Goal: Task Accomplishment & Management: Complete application form

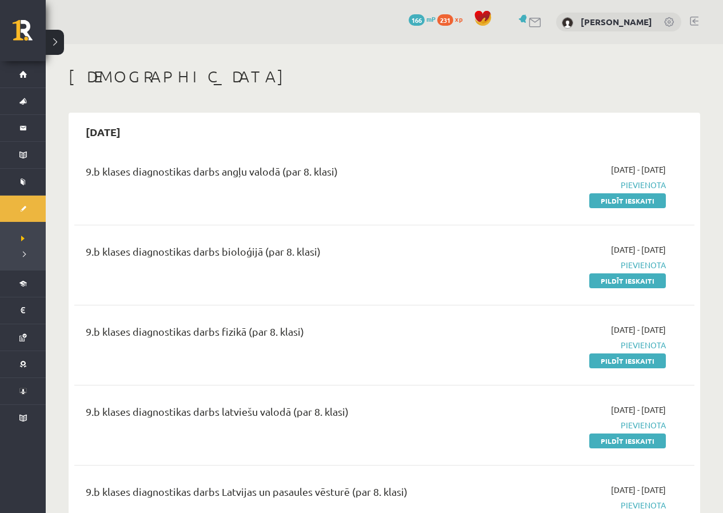
scroll to position [400, 0]
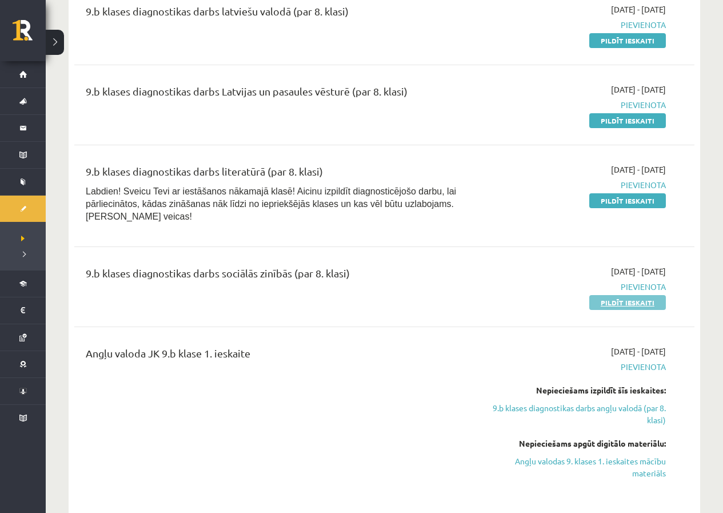
click at [603, 295] on link "Pildīt ieskaiti" at bounding box center [627, 302] width 77 height 15
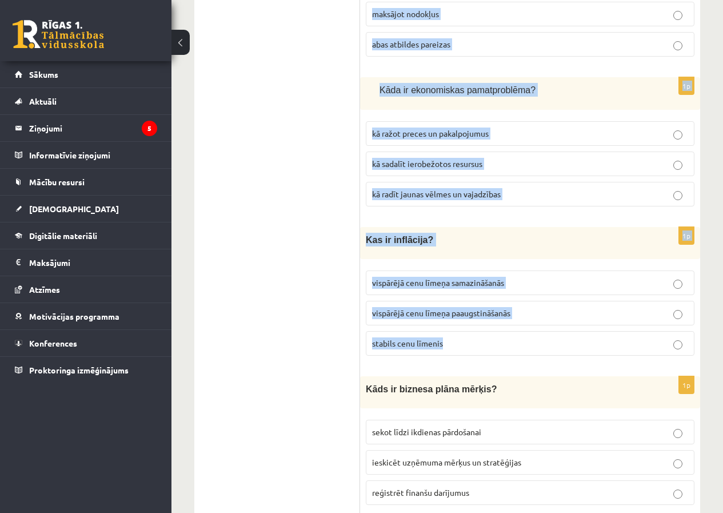
scroll to position [4021, 0]
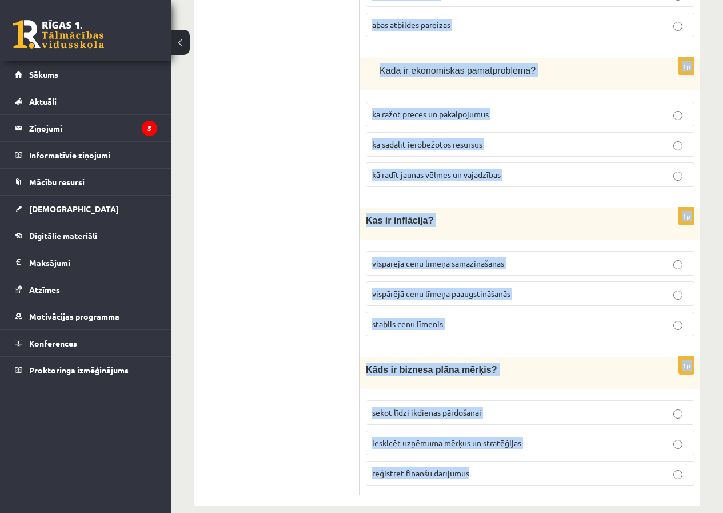
drag, startPoint x: 365, startPoint y: 226, endPoint x: 624, endPoint y: 469, distance: 354.9
copy form "Lor ip dolorsitamet consec? adipis, eli sed doe temporincidid ut laboreetd magn…"
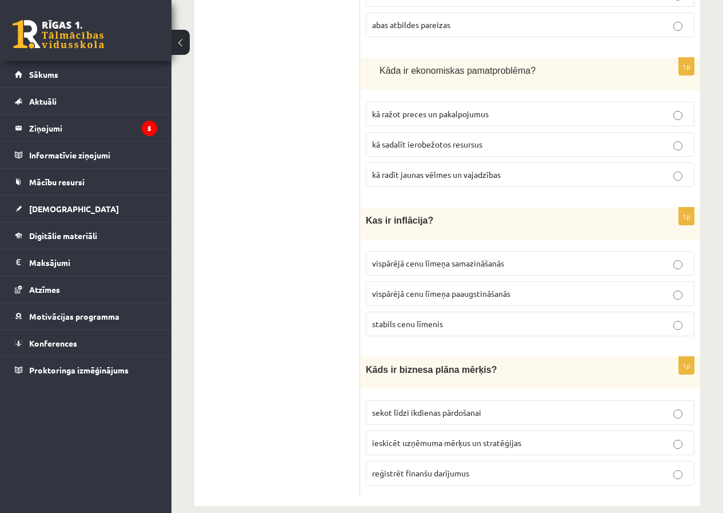
click at [181, 50] on button at bounding box center [180, 42] width 18 height 25
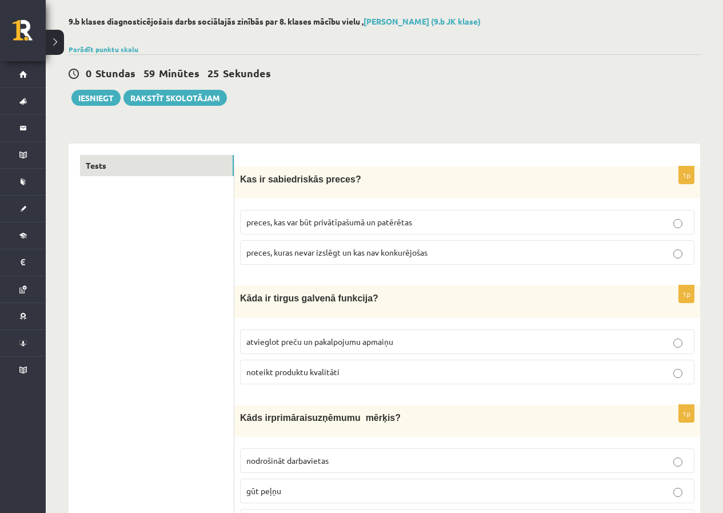
scroll to position [0, 0]
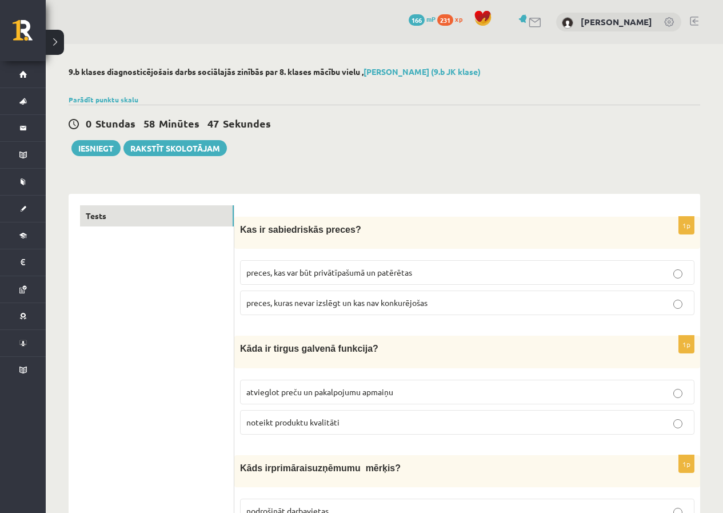
click at [321, 296] on label "preces, kuras nevar izslēgt un kas nav konkurējošas" at bounding box center [467, 302] width 454 height 25
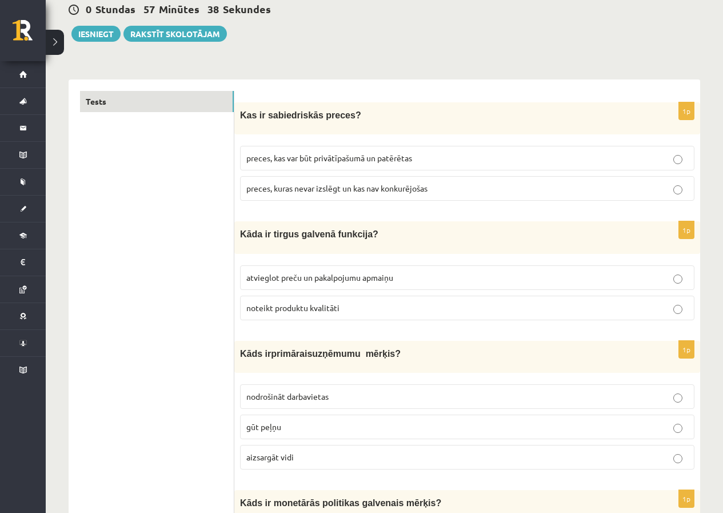
scroll to position [171, 0]
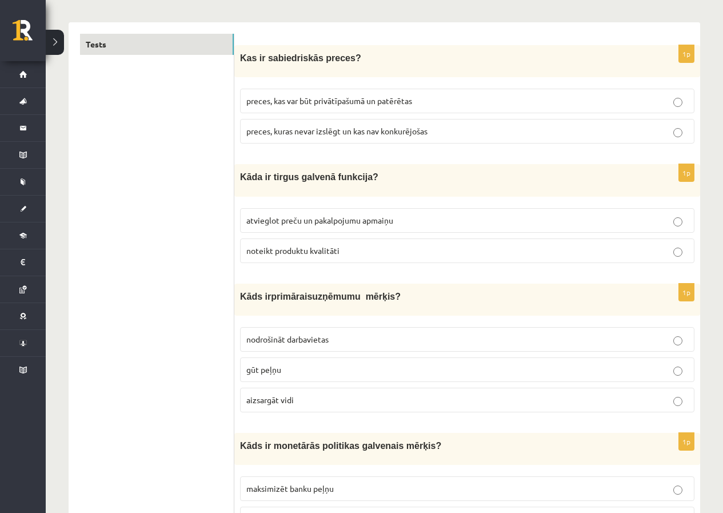
click at [269, 225] on p "atvieglot preču un pakalpojumu apmaiņu" at bounding box center [467, 220] width 442 height 12
click at [301, 367] on p "gūt peļņu" at bounding box center [467, 369] width 442 height 12
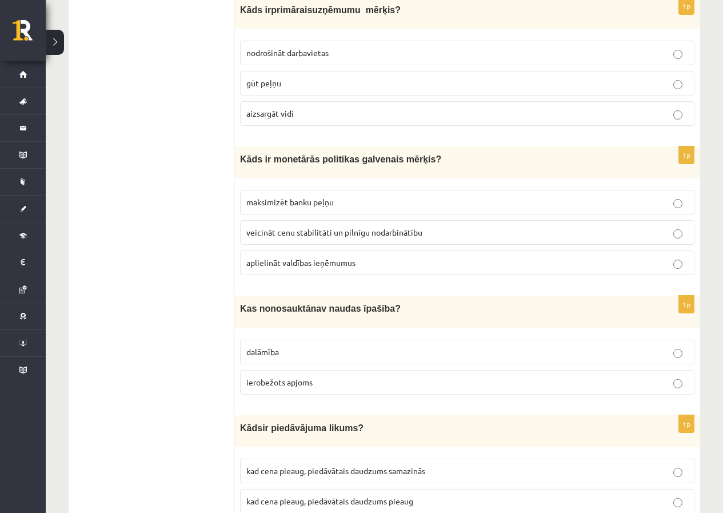
scroll to position [514, 0]
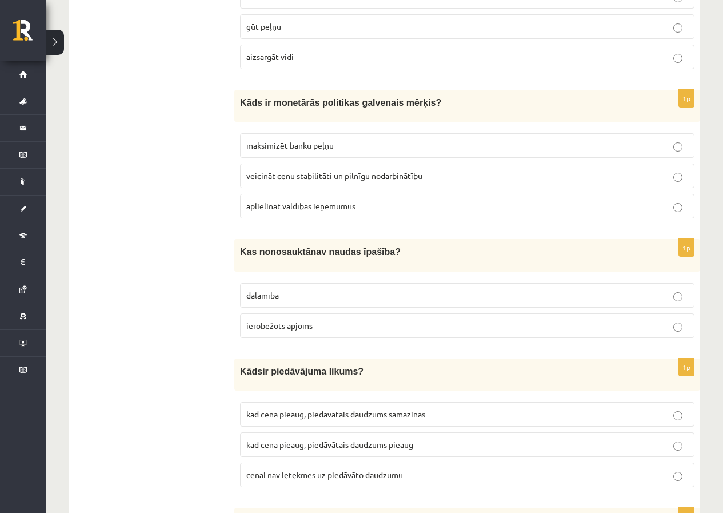
click at [309, 181] on label "veicināt cenu stabilitāti un pilnīgu nodarbinātību" at bounding box center [467, 175] width 454 height 25
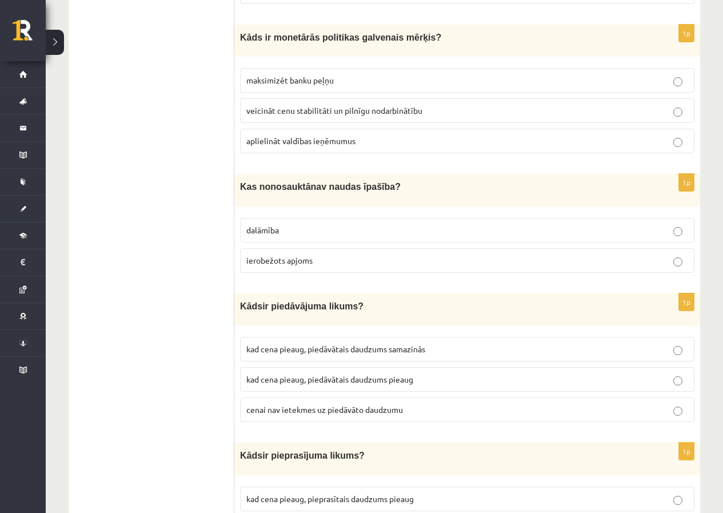
scroll to position [629, 0]
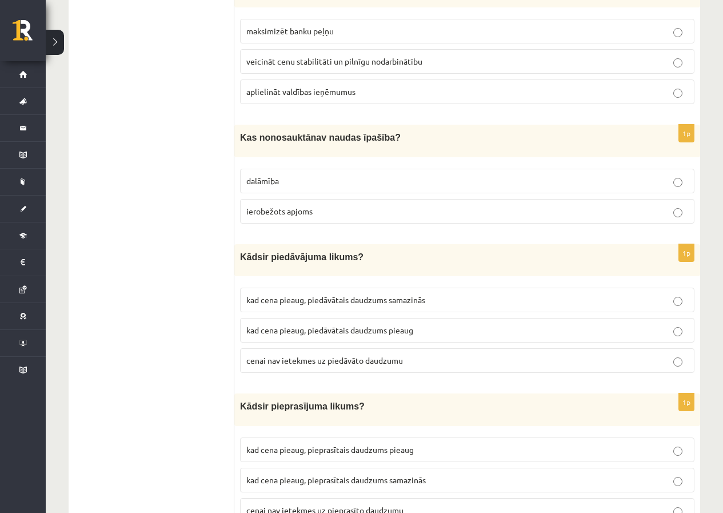
click at [335, 216] on label "ierobežots apjoms" at bounding box center [467, 211] width 454 height 25
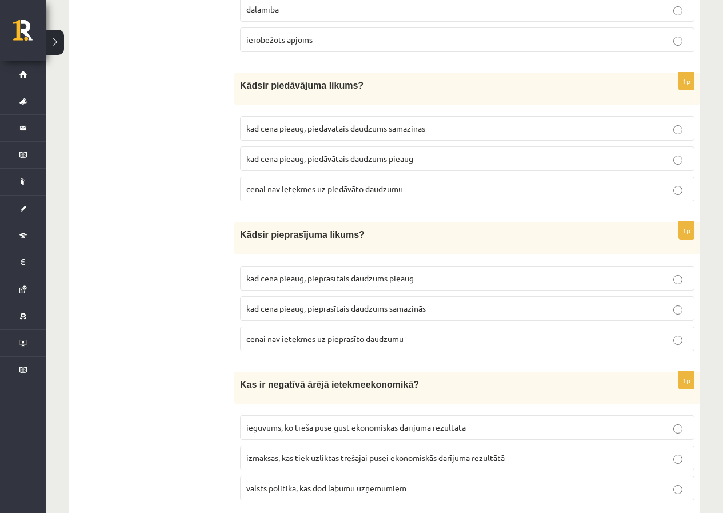
scroll to position [857, 0]
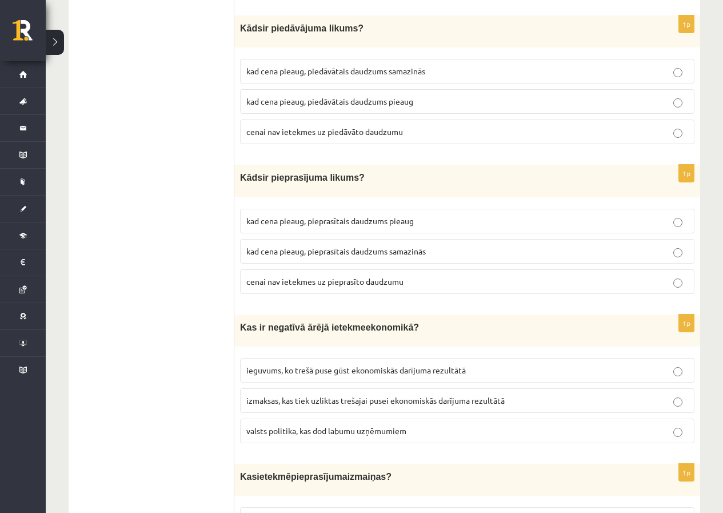
click at [295, 105] on p "kad cena pieaug, piedāvātais daudzums pieaug" at bounding box center [467, 101] width 442 height 12
click at [285, 251] on span "kad cena pieaug, pieprasītais daudzums samazinās" at bounding box center [335, 251] width 179 height 10
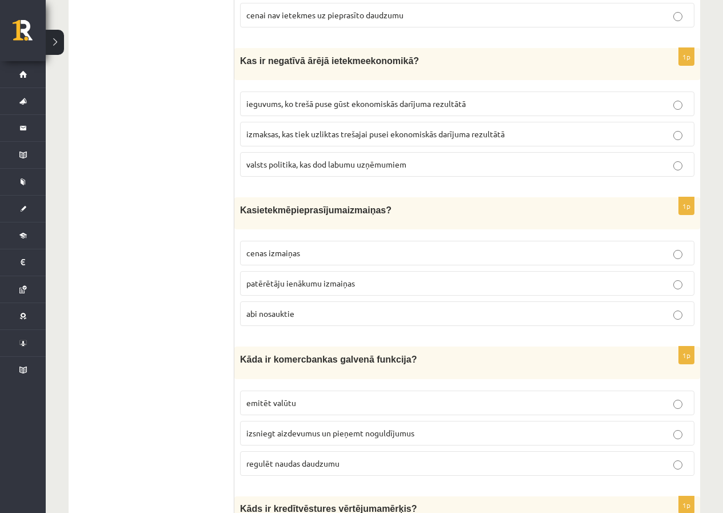
scroll to position [1143, 0]
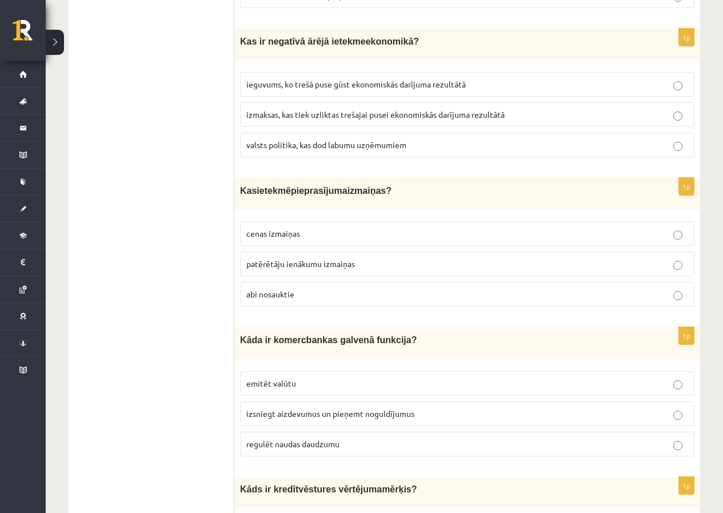
click at [298, 117] on label "izmaksas, kas tiek uzliktas trešajai pusei ekonomiskās darījuma rezultātā" at bounding box center [467, 114] width 454 height 25
click at [306, 289] on p "abi nosauktie" at bounding box center [467, 294] width 442 height 12
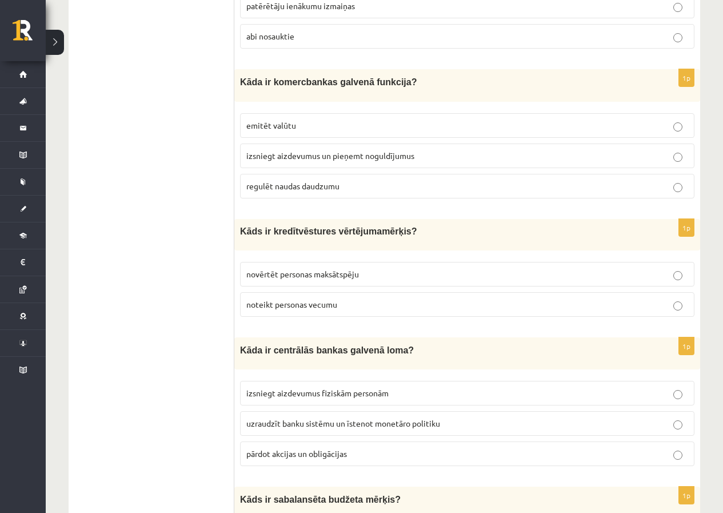
scroll to position [1428, 0]
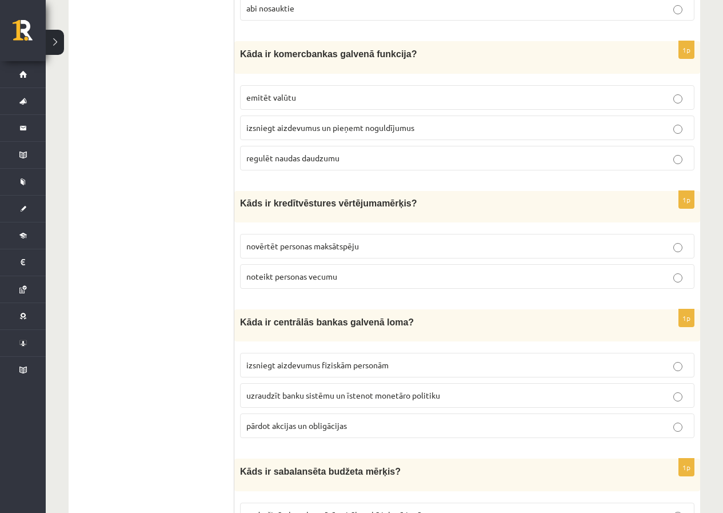
click at [267, 126] on span "izsniegt aizdevumus un pieņemt noguldījumus" at bounding box center [330, 127] width 168 height 10
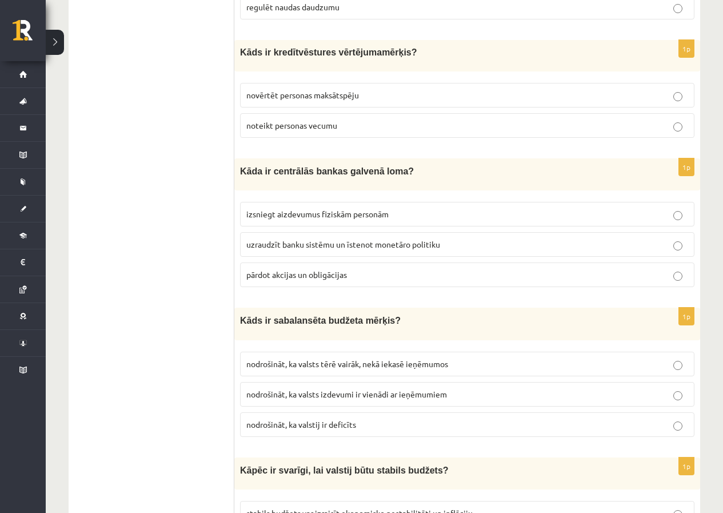
scroll to position [1600, 0]
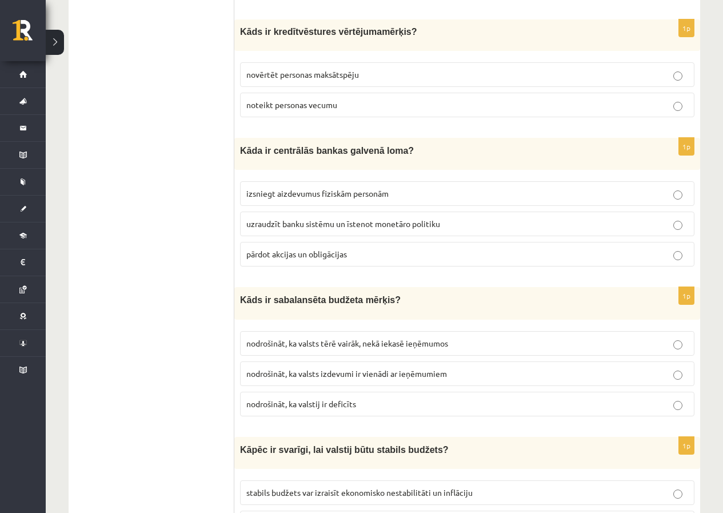
click at [282, 76] on label "novērtēt personas maksātspēju" at bounding box center [467, 74] width 454 height 25
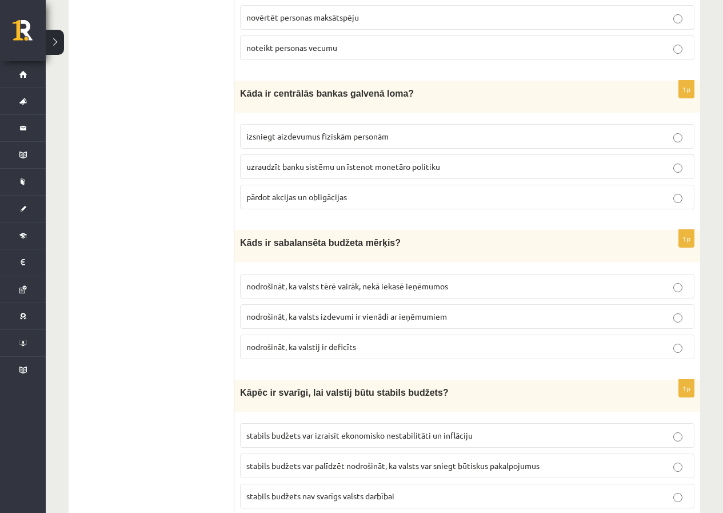
scroll to position [1714, 0]
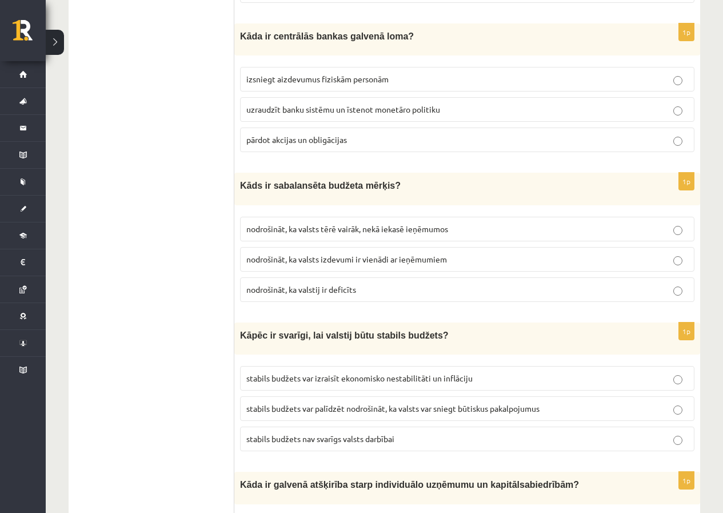
click at [280, 109] on p "uzraudzīt banku sistēmu un īstenot monetāro politiku" at bounding box center [467, 109] width 442 height 12
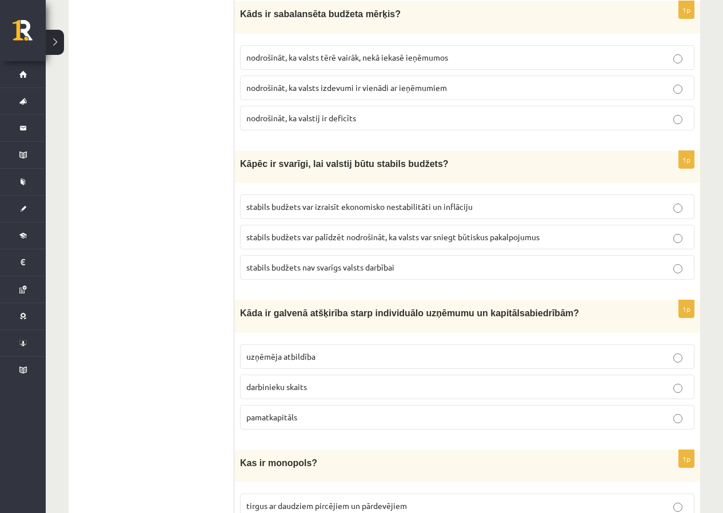
scroll to position [1828, 0]
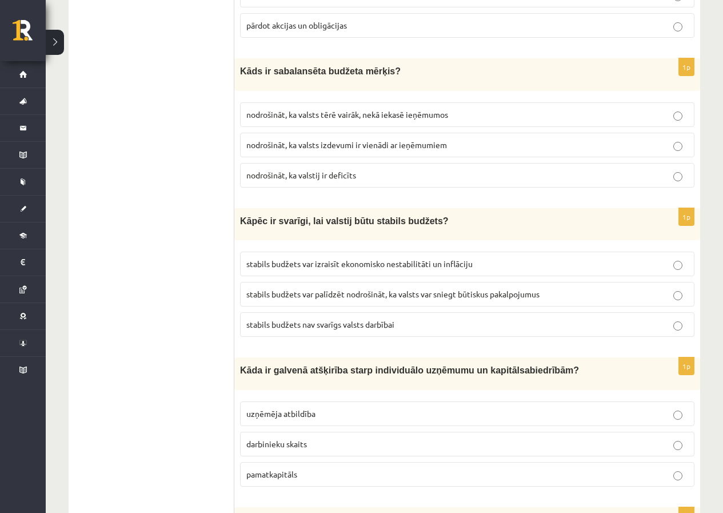
click at [308, 143] on p "nodrošināt, ka valsts izdevumi ir vienādi ar ieņēmumiem" at bounding box center [467, 145] width 442 height 12
click at [363, 139] on span "nodrošināt, ka valsts izdevumi ir vienādi ar ieņēmumiem" at bounding box center [346, 144] width 201 height 10
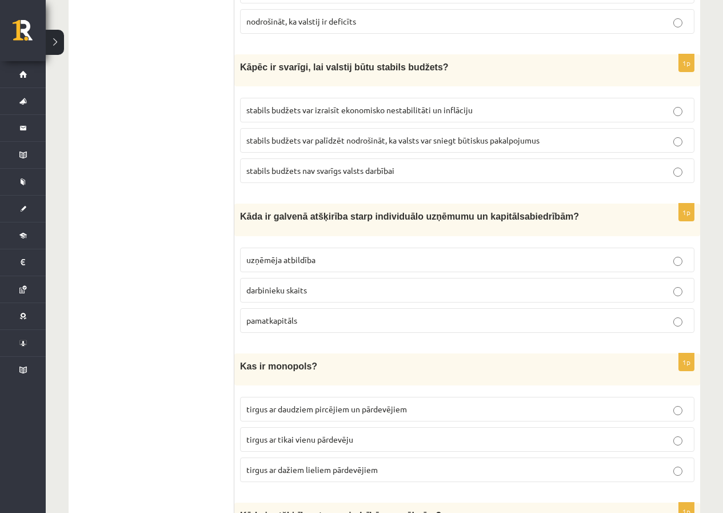
scroll to position [2000, 0]
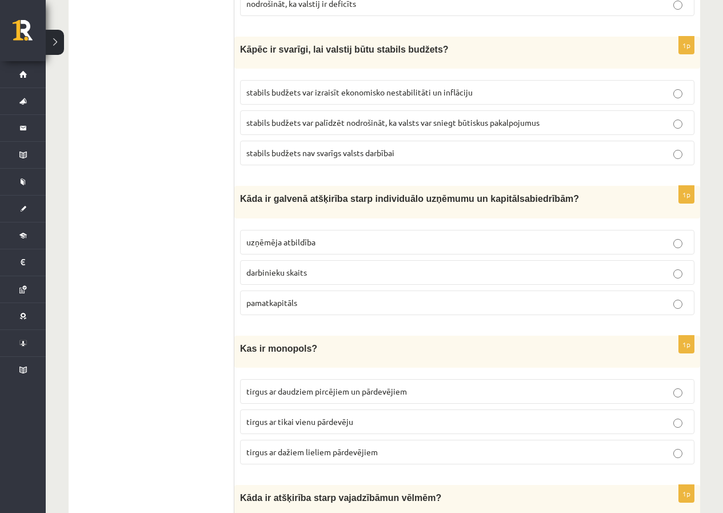
click at [278, 118] on span "stabils budžets var palīdzēt nodrošināt, ka valsts var sniegt būtiskus pakalpoj…" at bounding box center [392, 122] width 293 height 10
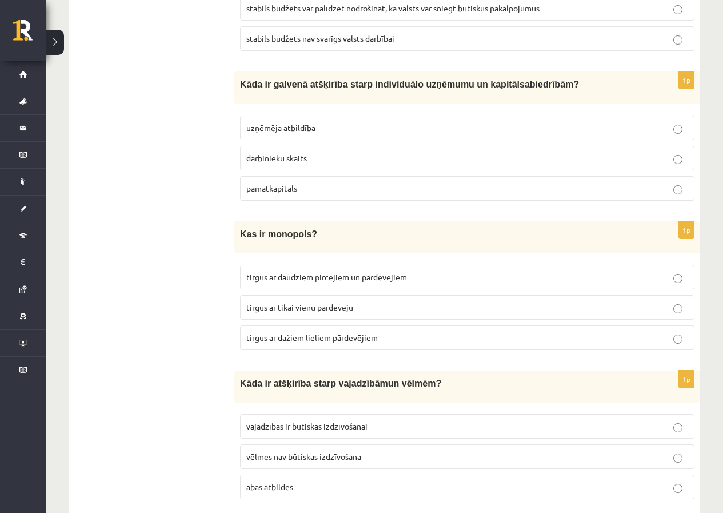
scroll to position [2171, 0]
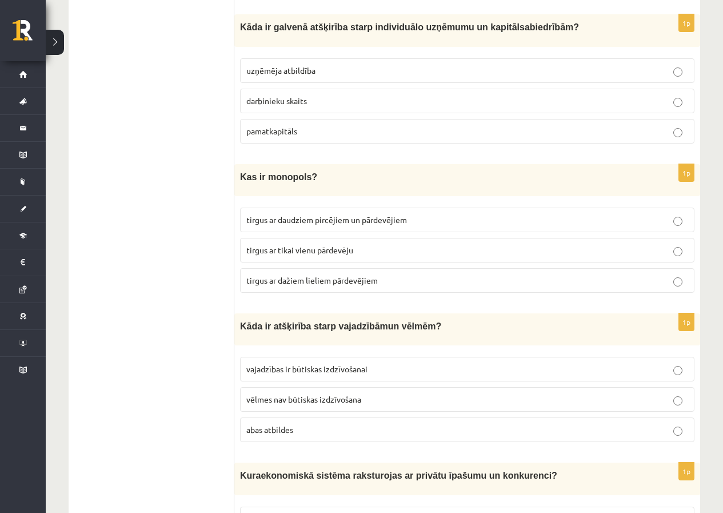
click at [292, 65] on span "uzņēmēja atbildība" at bounding box center [280, 70] width 69 height 10
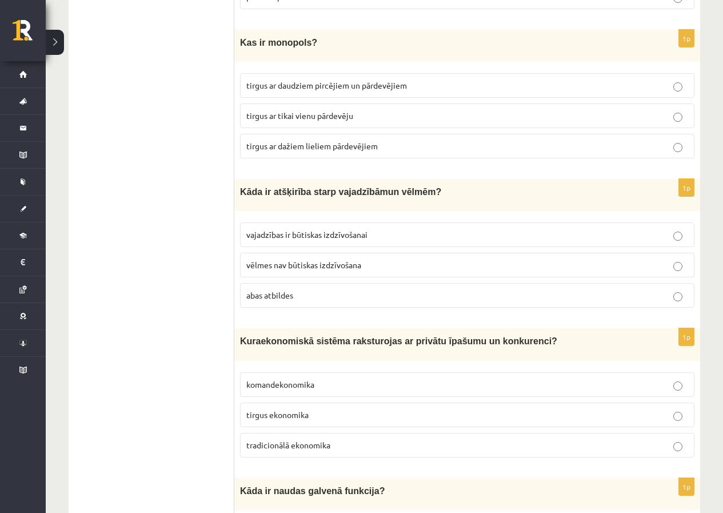
scroll to position [2286, 0]
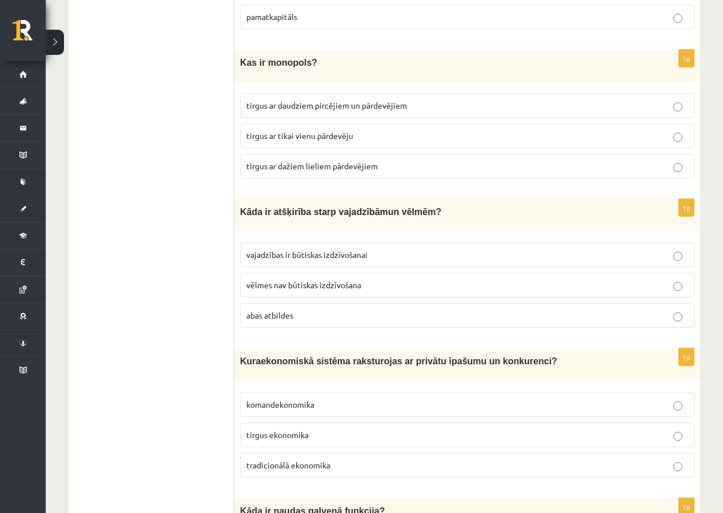
click at [288, 135] on label "tirgus ar tikai vienu pārdevēju" at bounding box center [467, 135] width 454 height 25
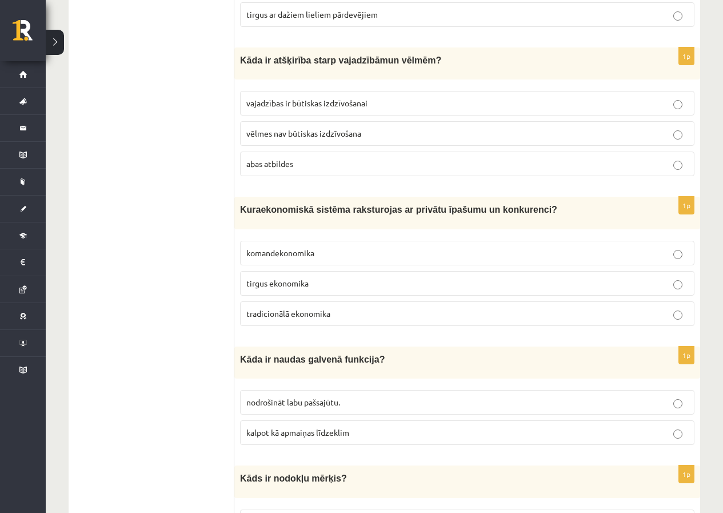
scroll to position [2457, 0]
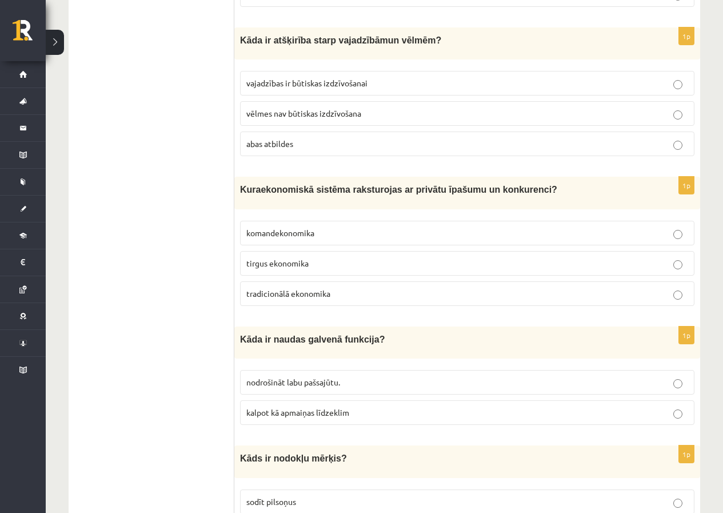
click at [258, 138] on span "abas atbildes" at bounding box center [269, 143] width 47 height 10
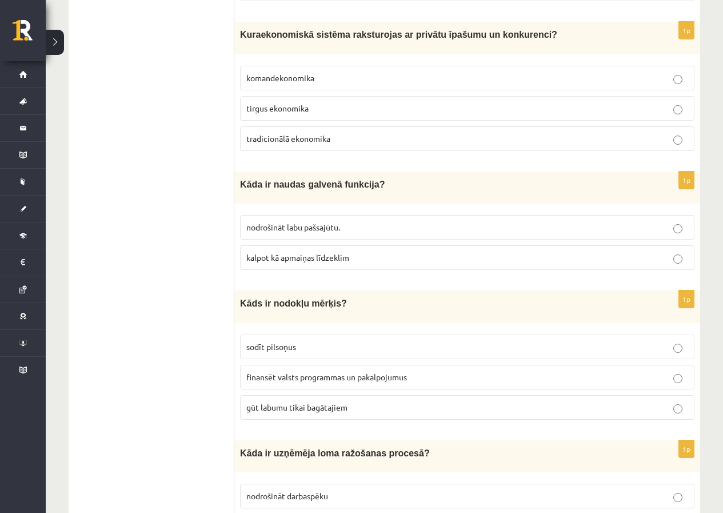
scroll to position [2628, 0]
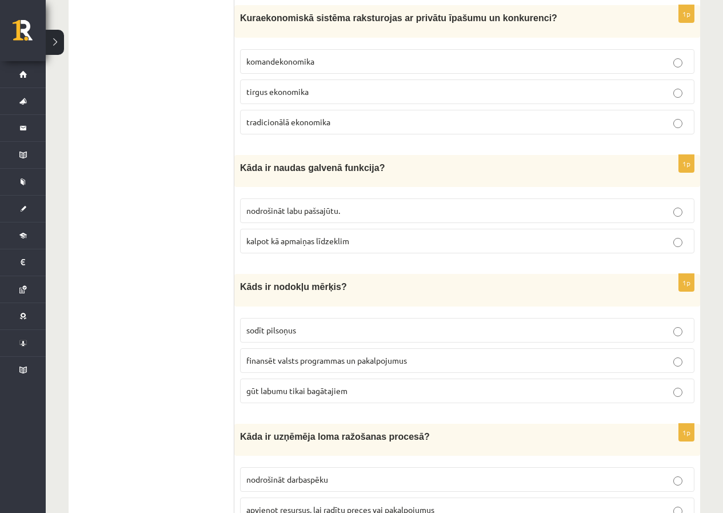
click at [269, 86] on p "tirgus ekonomika" at bounding box center [467, 92] width 442 height 12
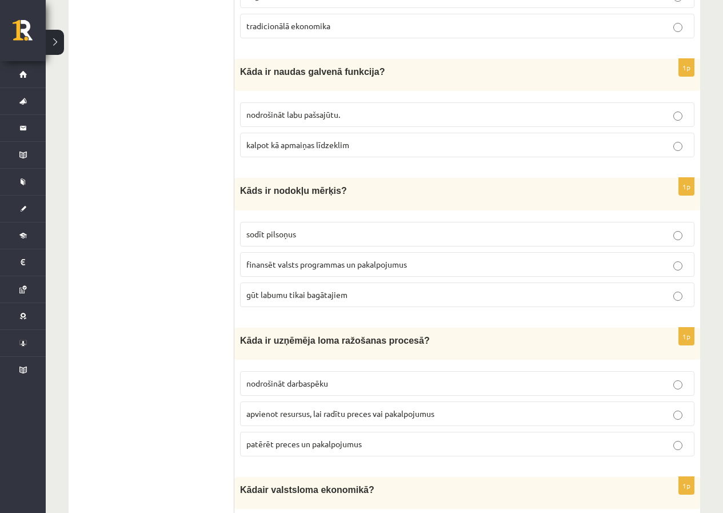
scroll to position [2743, 0]
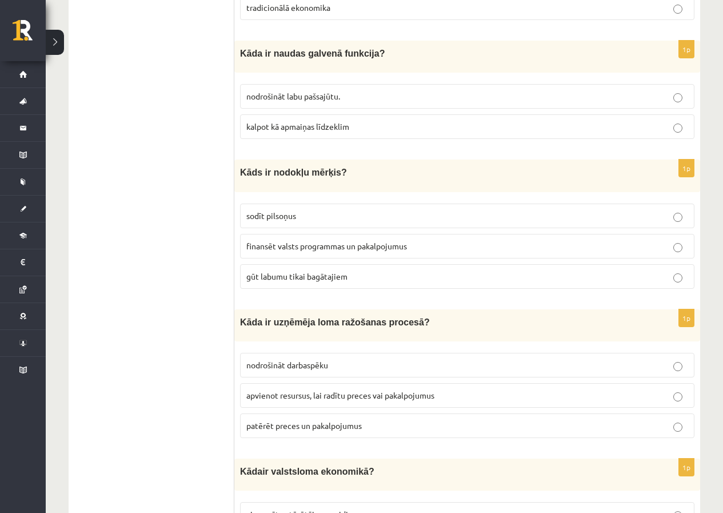
click at [289, 122] on p "kalpot kā apmaiņas līdzeklim" at bounding box center [467, 127] width 442 height 12
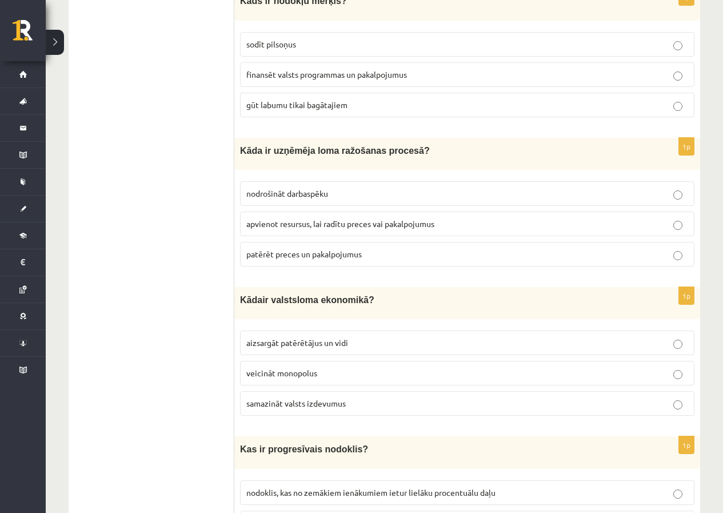
scroll to position [2857, 0]
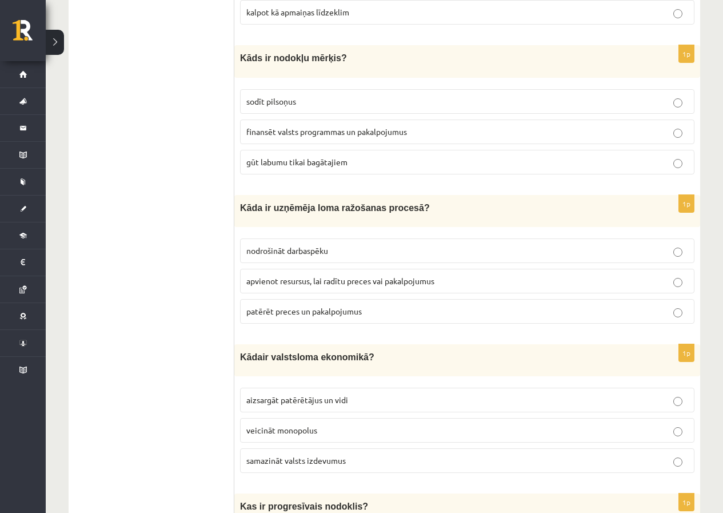
click at [285, 128] on label "finansēt valsts programmas un pakalpojumus" at bounding box center [467, 131] width 454 height 25
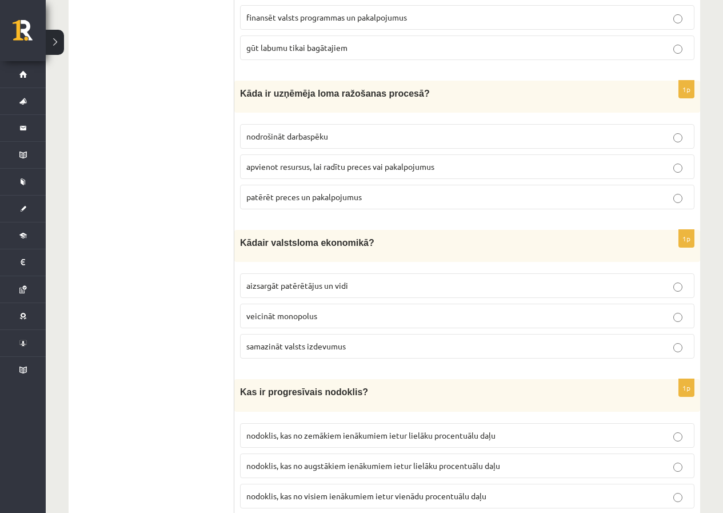
scroll to position [3028, 0]
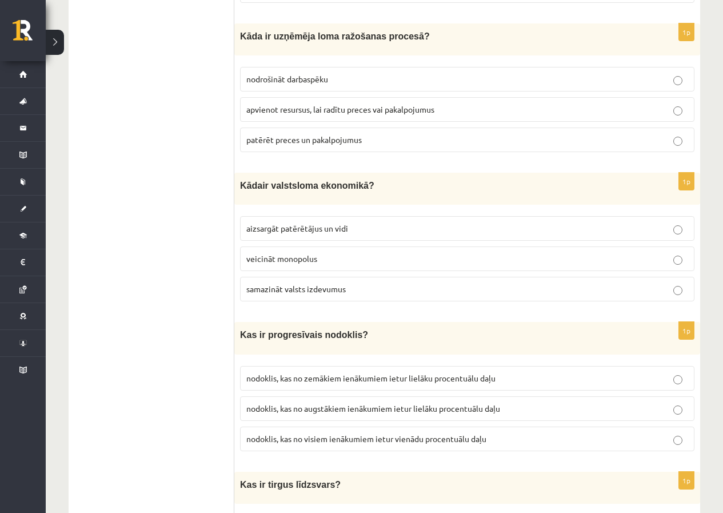
click at [263, 104] on span "apvienot resursus, lai radītu preces vai pakalpojumus" at bounding box center [340, 109] width 188 height 10
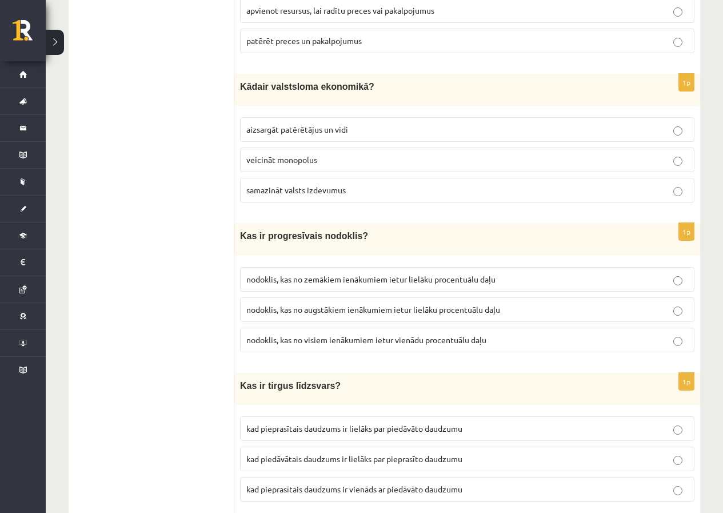
scroll to position [3143, 0]
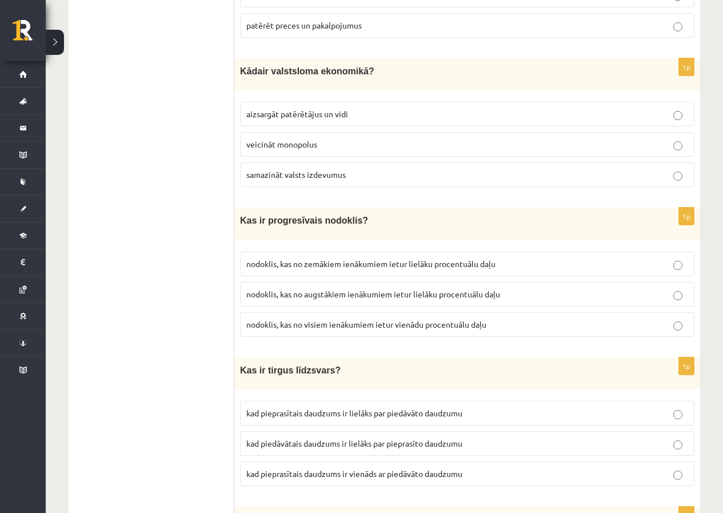
click at [283, 109] on span "aizsargāt patērētājus un vidi" at bounding box center [297, 114] width 102 height 10
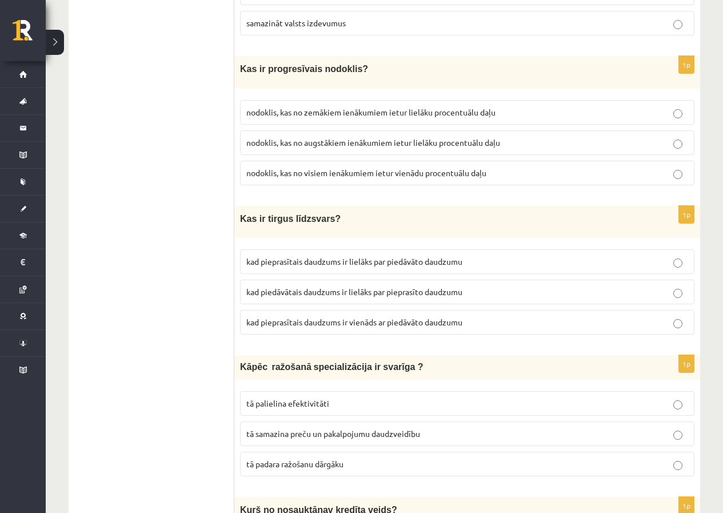
scroll to position [3314, 0]
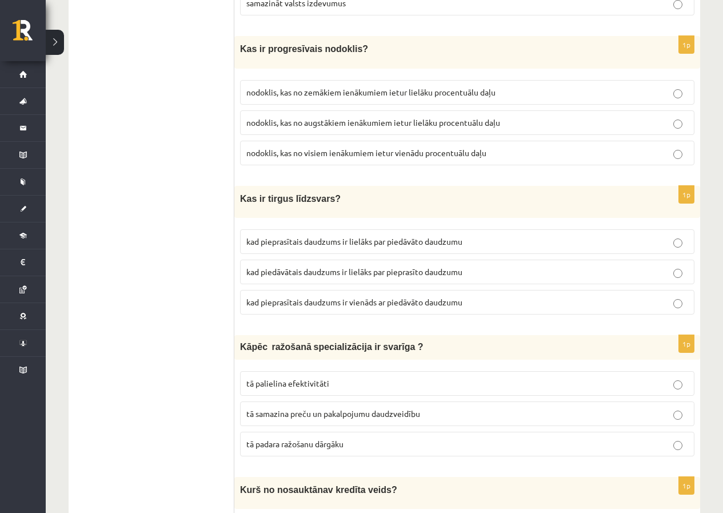
click at [302, 117] on p "nodoklis, kas no augstākiem ienākumiem ietur lielāku procentuālu daļu" at bounding box center [467, 123] width 442 height 12
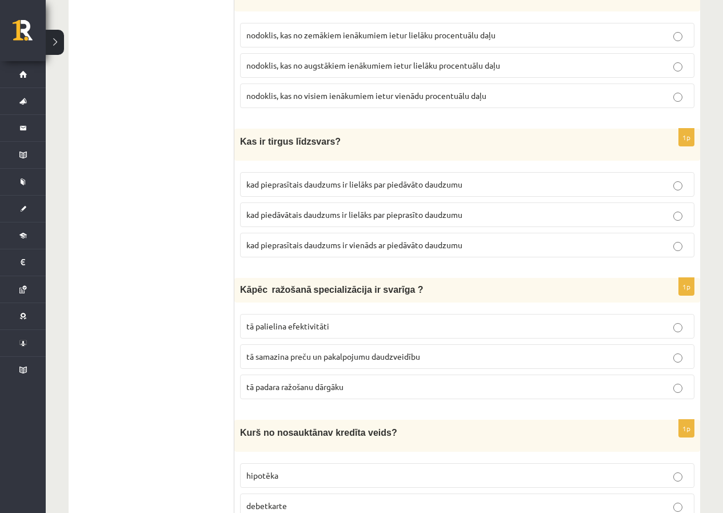
scroll to position [3428, 0]
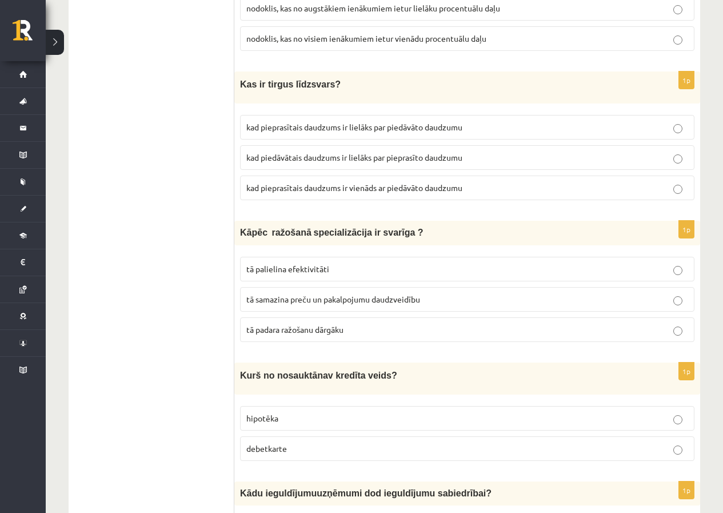
click at [303, 122] on span "kad pieprasītais daudzums ir lielāks par piedāvāto daudzumu" at bounding box center [354, 127] width 216 height 10
click at [315, 182] on span "kad pieprasītais daudzums ir vienāds ar piedāvāto daudzumu" at bounding box center [354, 187] width 216 height 10
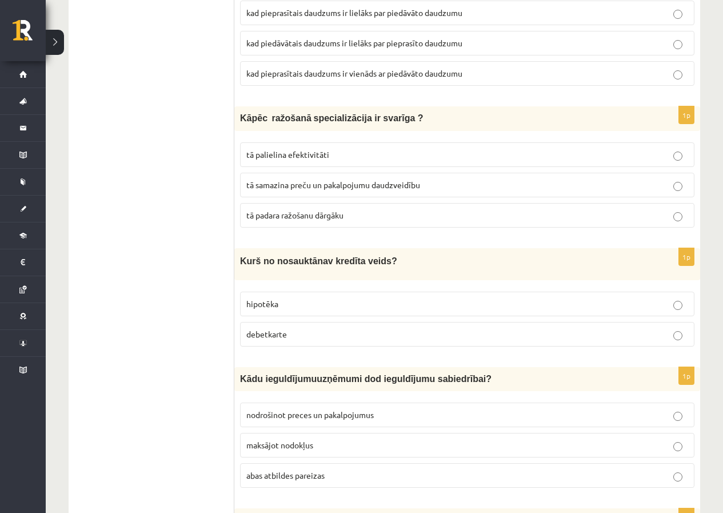
scroll to position [3600, 0]
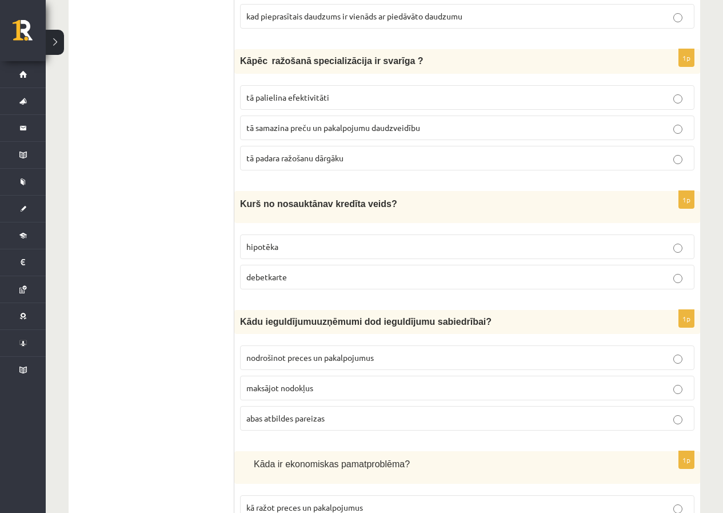
click at [277, 92] on span "tā palielina efektivitāti" at bounding box center [287, 97] width 83 height 10
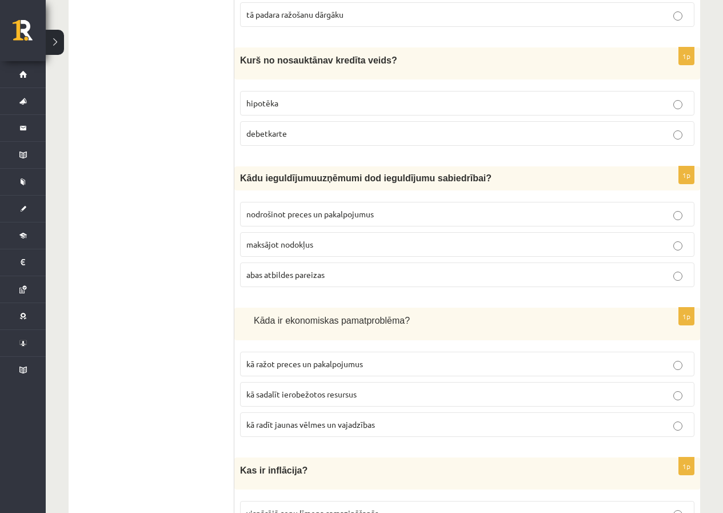
scroll to position [3771, 0]
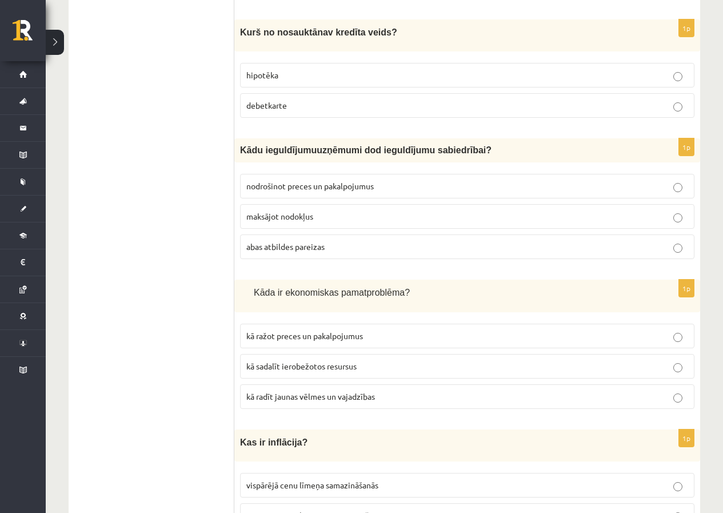
click at [262, 100] on span "debetkarte" at bounding box center [266, 105] width 41 height 10
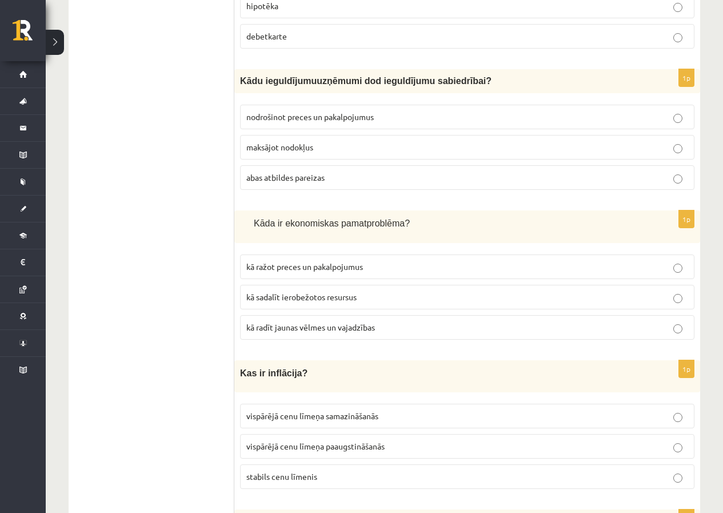
scroll to position [3885, 0]
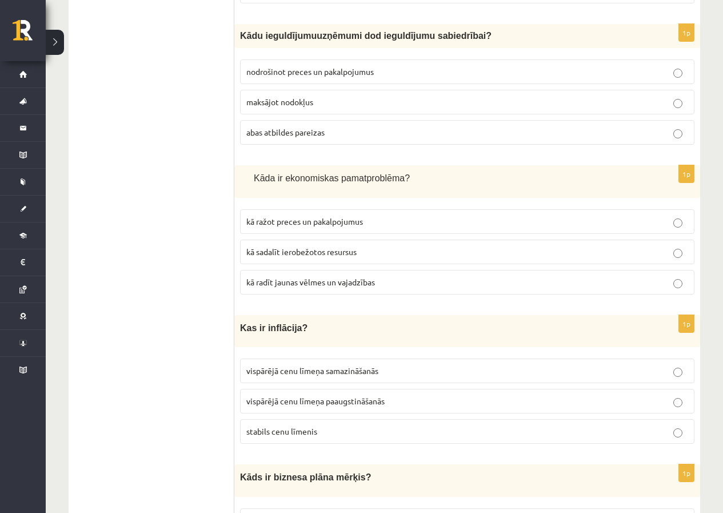
click at [278, 127] on span "abas atbildes pareizas" at bounding box center [285, 132] width 78 height 10
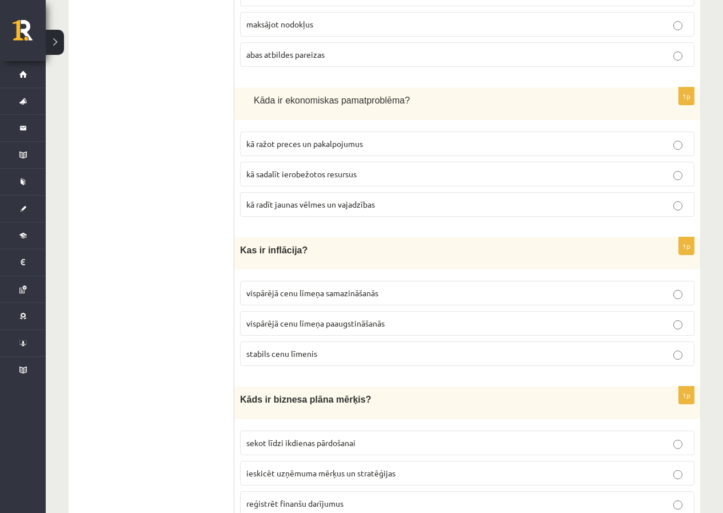
scroll to position [3995, 0]
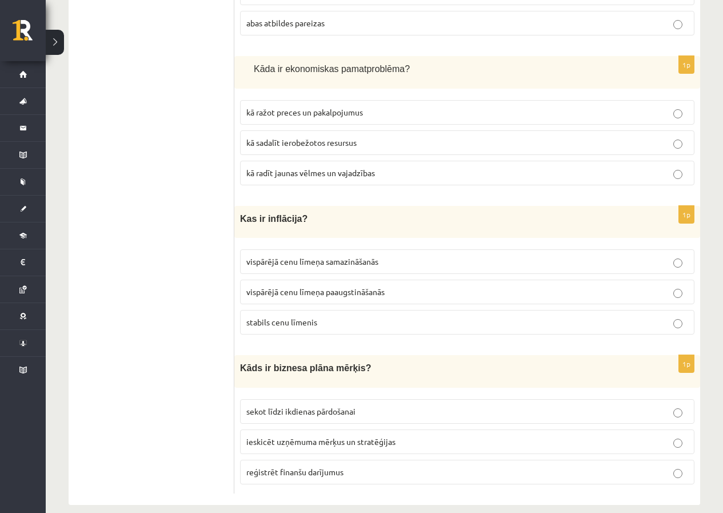
click at [279, 137] on label "kā sadalīt ierobežotos resursus" at bounding box center [467, 142] width 454 height 25
click at [308, 286] on span "vispārējā cenu līmeņa paaugstināšanās" at bounding box center [315, 291] width 138 height 10
drag, startPoint x: 275, startPoint y: 432, endPoint x: 265, endPoint y: 378, distance: 55.2
click at [275, 435] on p "ieskicēt uzņēmuma mērķus un stratēģijas" at bounding box center [467, 441] width 442 height 12
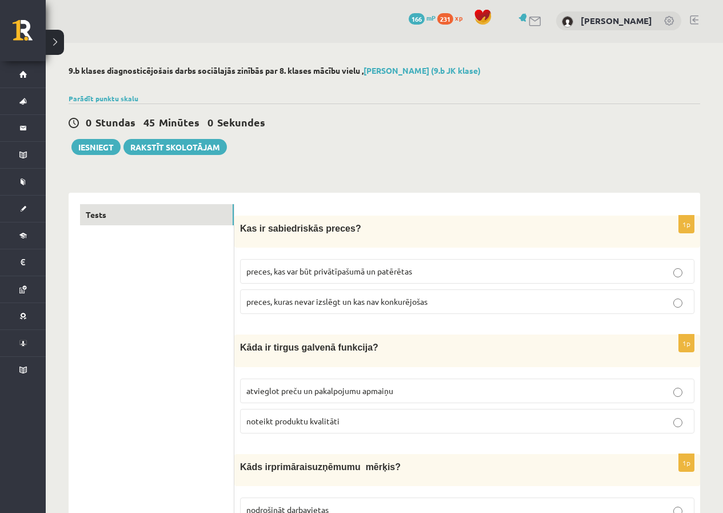
scroll to position [0, 0]
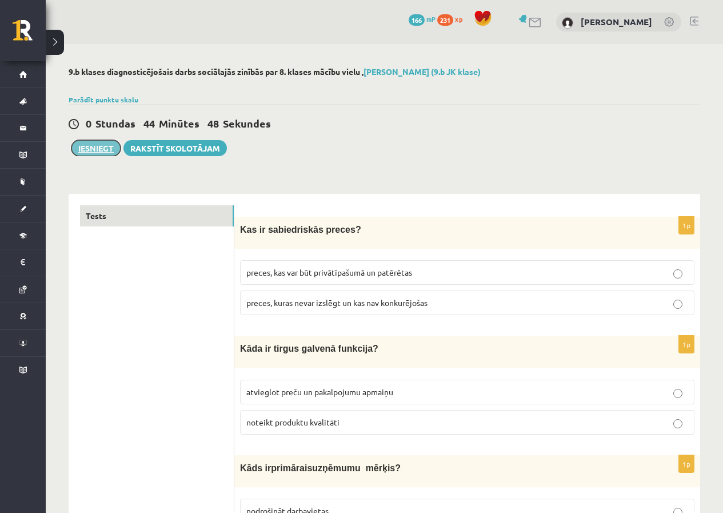
click at [89, 154] on button "Iesniegt" at bounding box center [95, 148] width 49 height 16
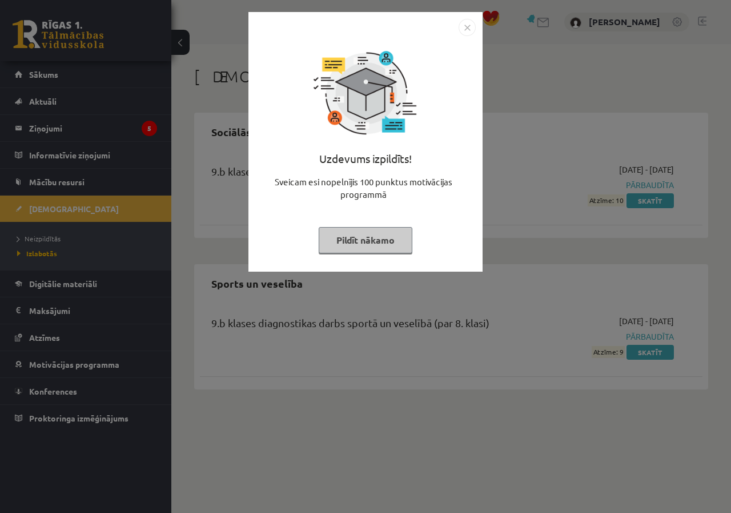
click at [343, 240] on button "Pildīt nākamo" at bounding box center [366, 240] width 94 height 26
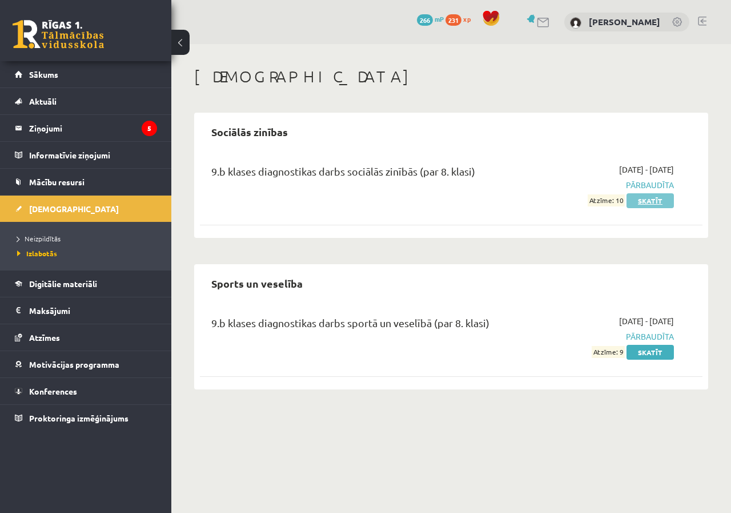
click at [659, 205] on link "Skatīt" at bounding box center [650, 200] width 47 height 15
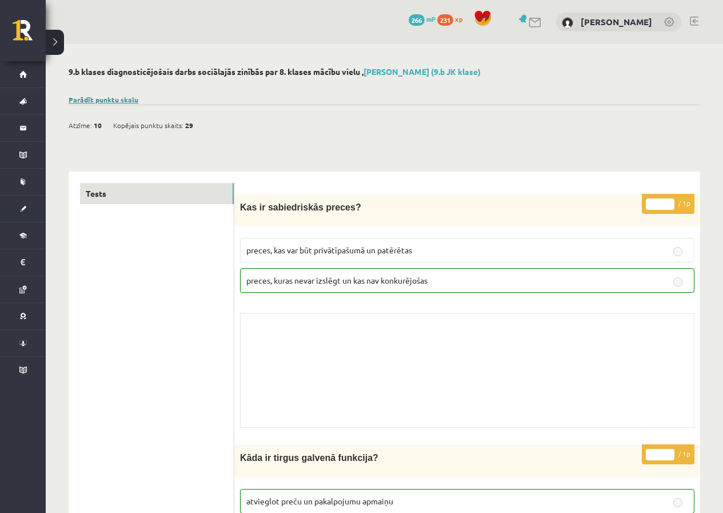
click at [131, 102] on link "Parādīt punktu skalu" at bounding box center [104, 99] width 70 height 9
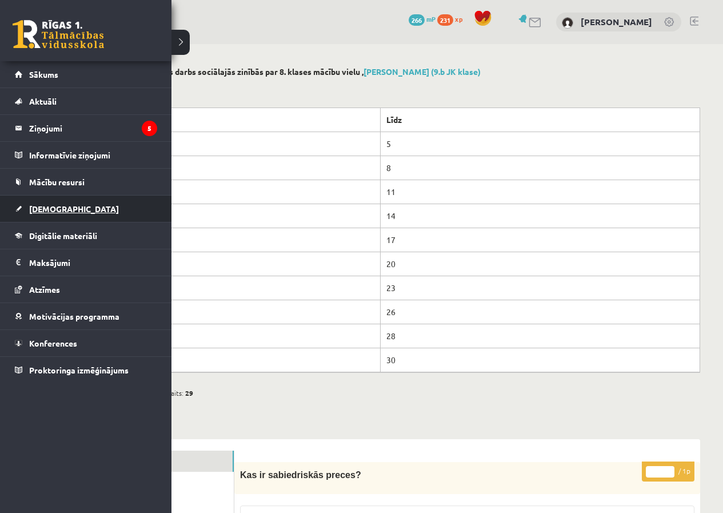
click at [60, 210] on span "[DEMOGRAPHIC_DATA]" at bounding box center [74, 208] width 90 height 10
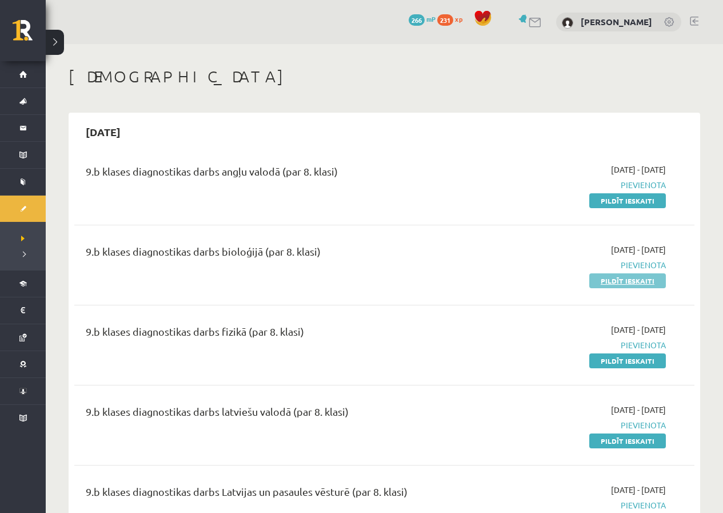
click at [607, 282] on link "Pildīt ieskaiti" at bounding box center [627, 280] width 77 height 15
